Goal: Transaction & Acquisition: Subscribe to service/newsletter

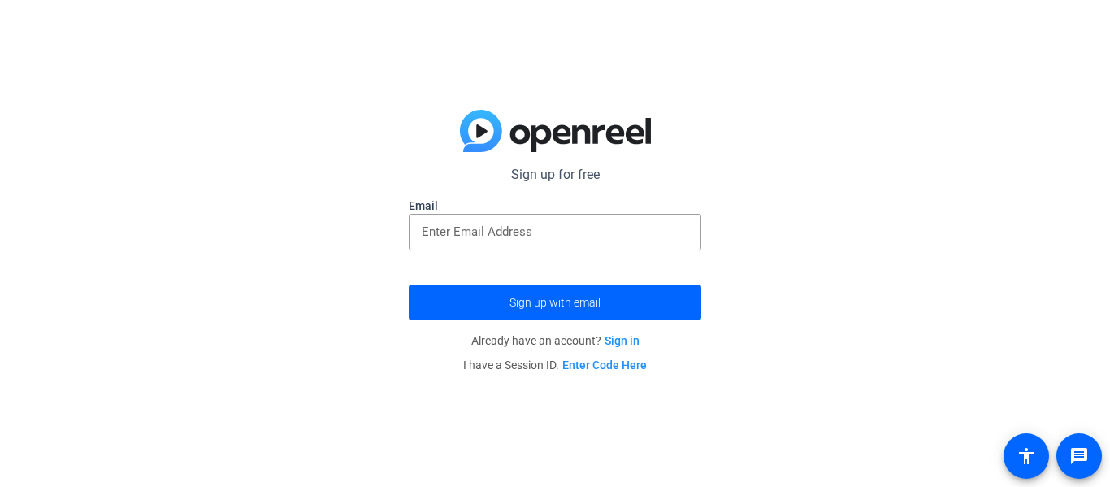
click at [619, 327] on openreel-guest-magiclink-form "Sign up for free Email Sign up with email Already have an account? Sign in I ha…" at bounding box center [555, 271] width 293 height 212
click at [470, 222] on input "email" at bounding box center [555, 232] width 267 height 20
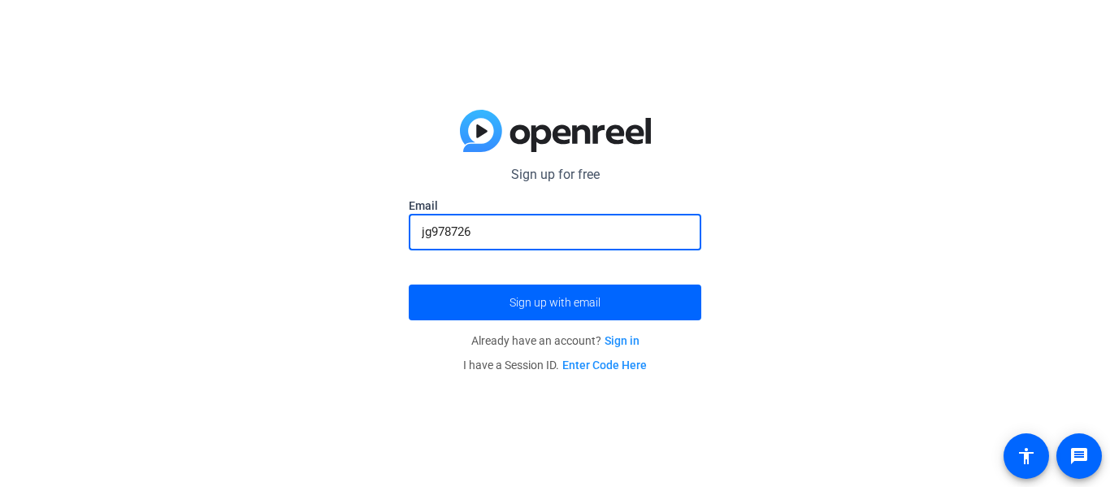
type input "jg978726"
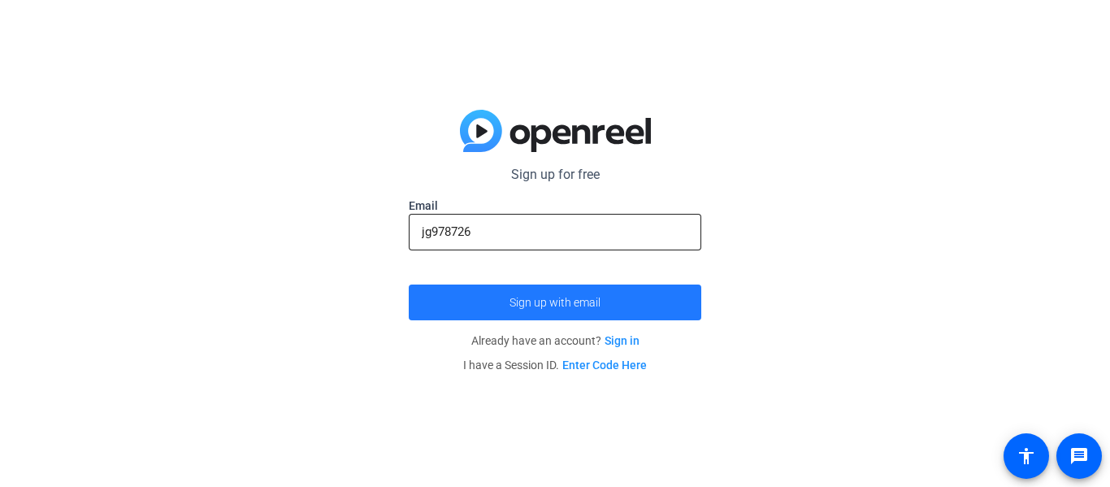
click at [486, 233] on input "jg978726" at bounding box center [555, 232] width 267 height 20
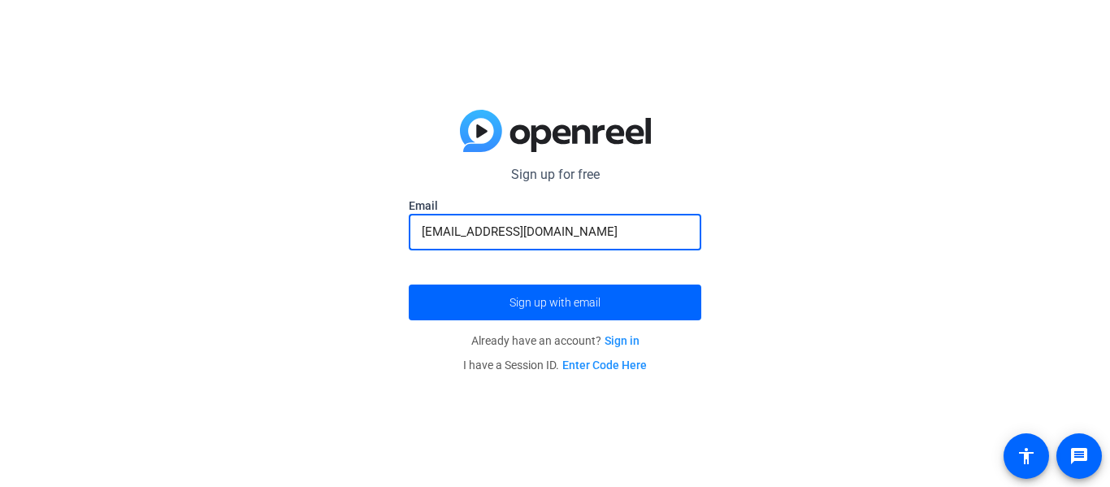
type input "[EMAIL_ADDRESS][DOMAIN_NAME]"
click at [409, 285] on button "Sign up with email" at bounding box center [555, 303] width 293 height 36
